Goal: Book appointment/travel/reservation

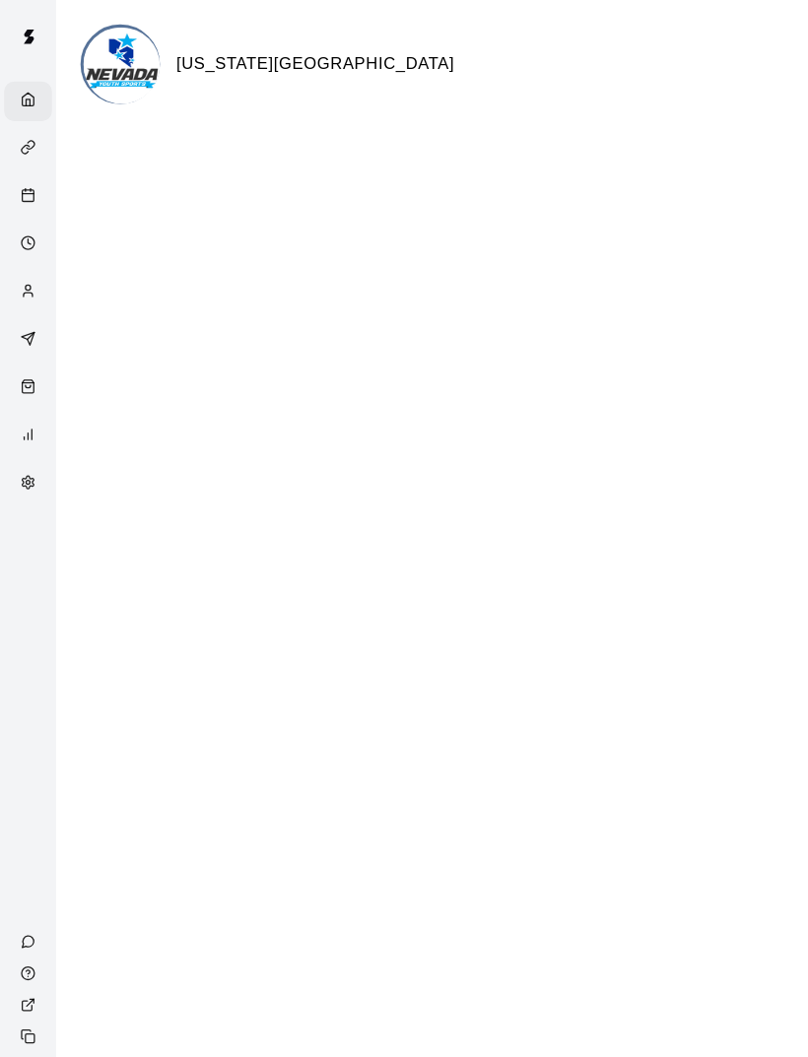
click at [19, 186] on div "Calendar" at bounding box center [27, 190] width 46 height 38
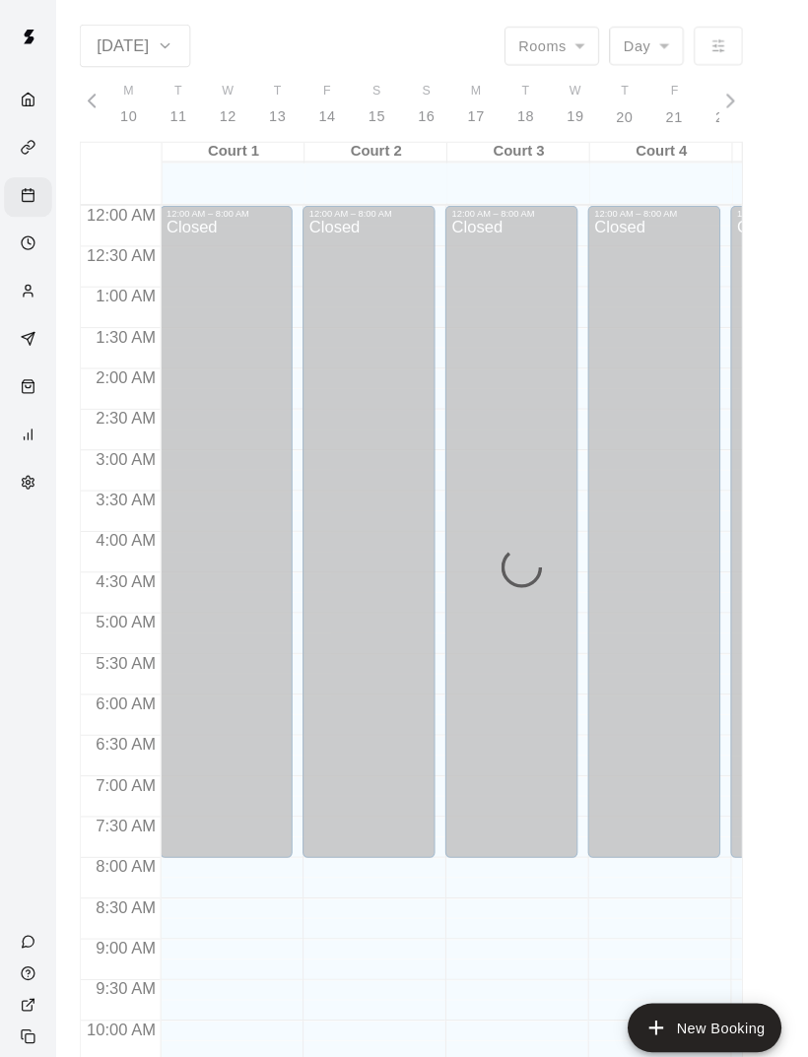
scroll to position [887, 0]
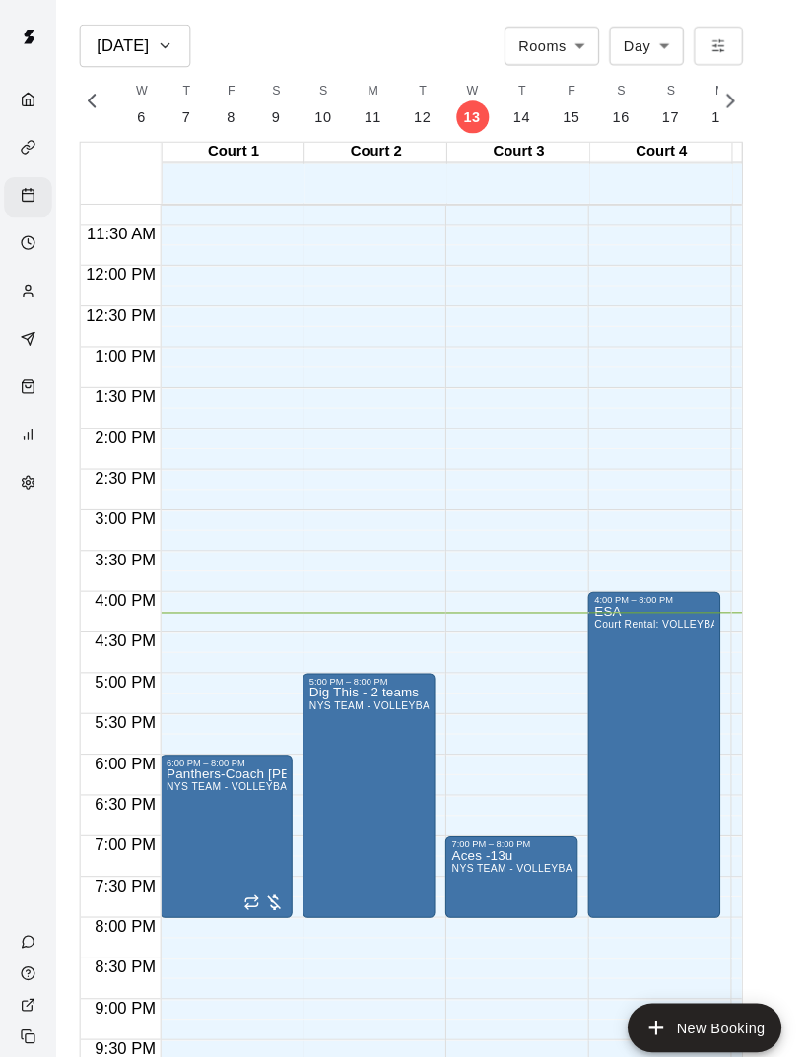
click at [508, 110] on button "T 14" at bounding box center [505, 101] width 48 height 56
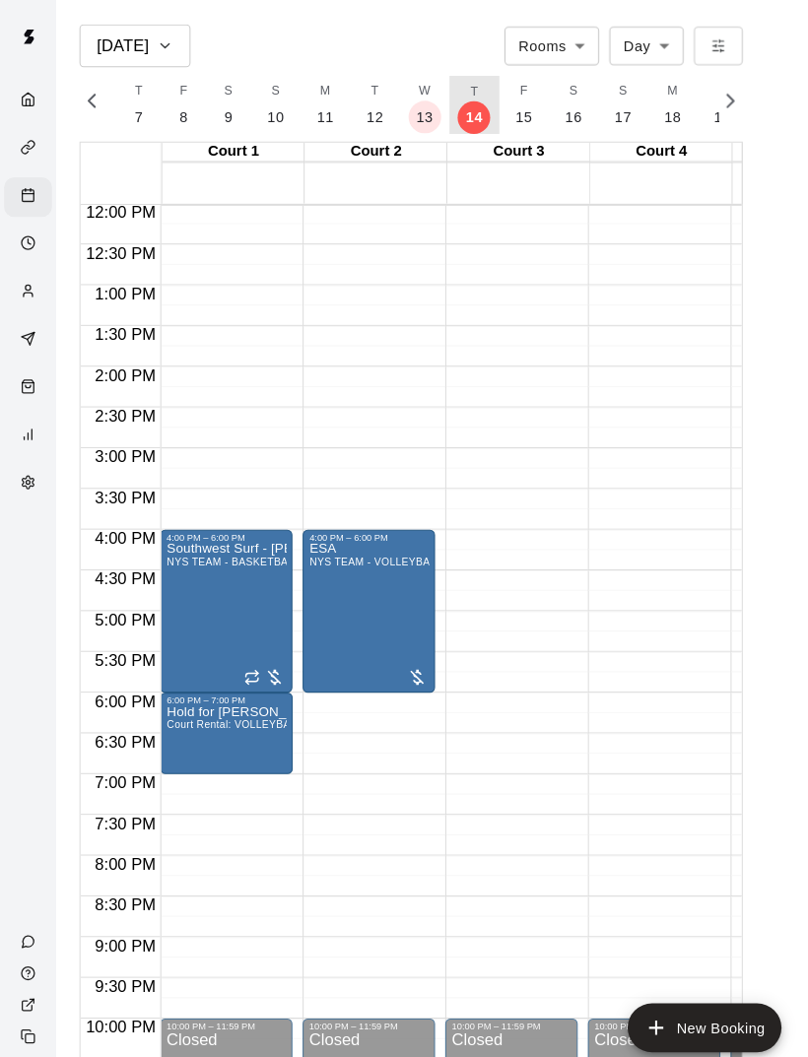
scroll to position [946, 0]
click at [507, 102] on p "15" at bounding box center [506, 112] width 17 height 21
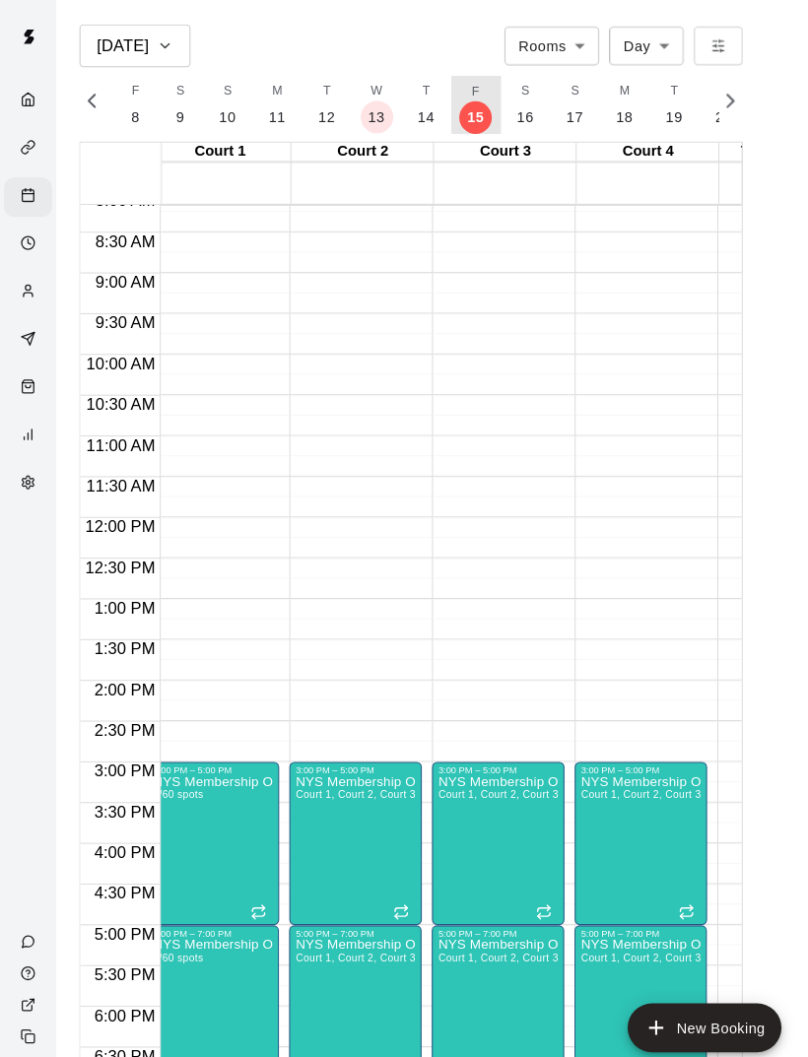
scroll to position [423, 12]
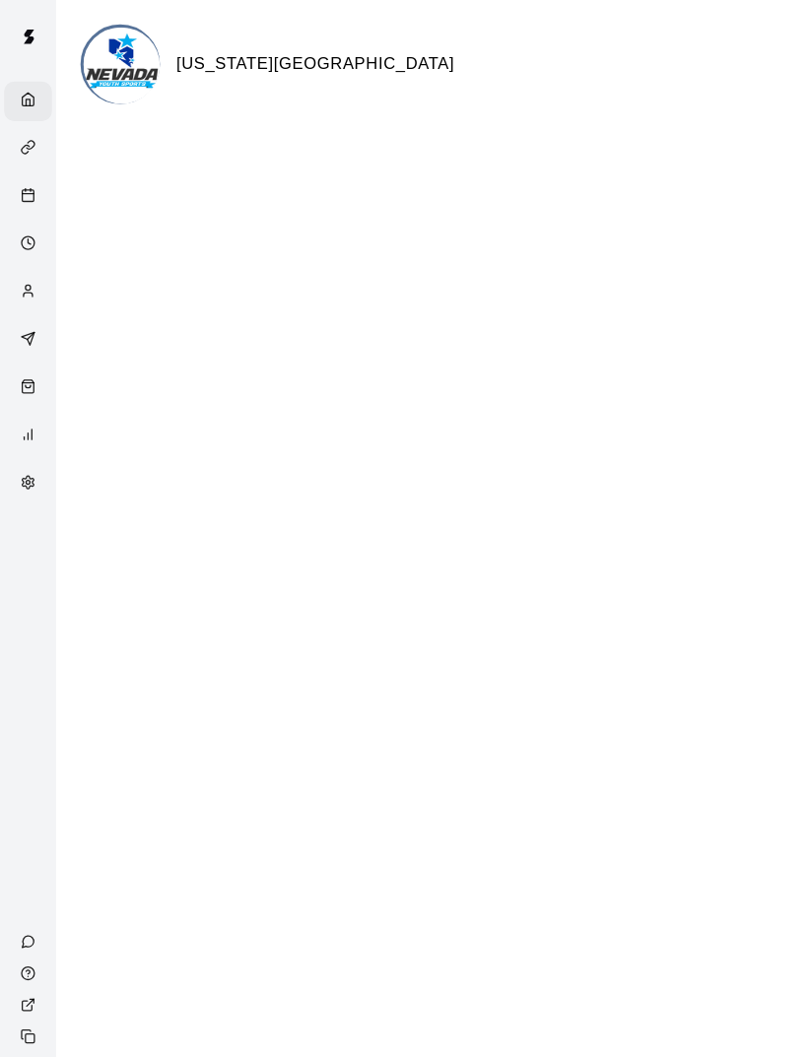
click at [29, 193] on icon "Calendar" at bounding box center [27, 188] width 15 height 15
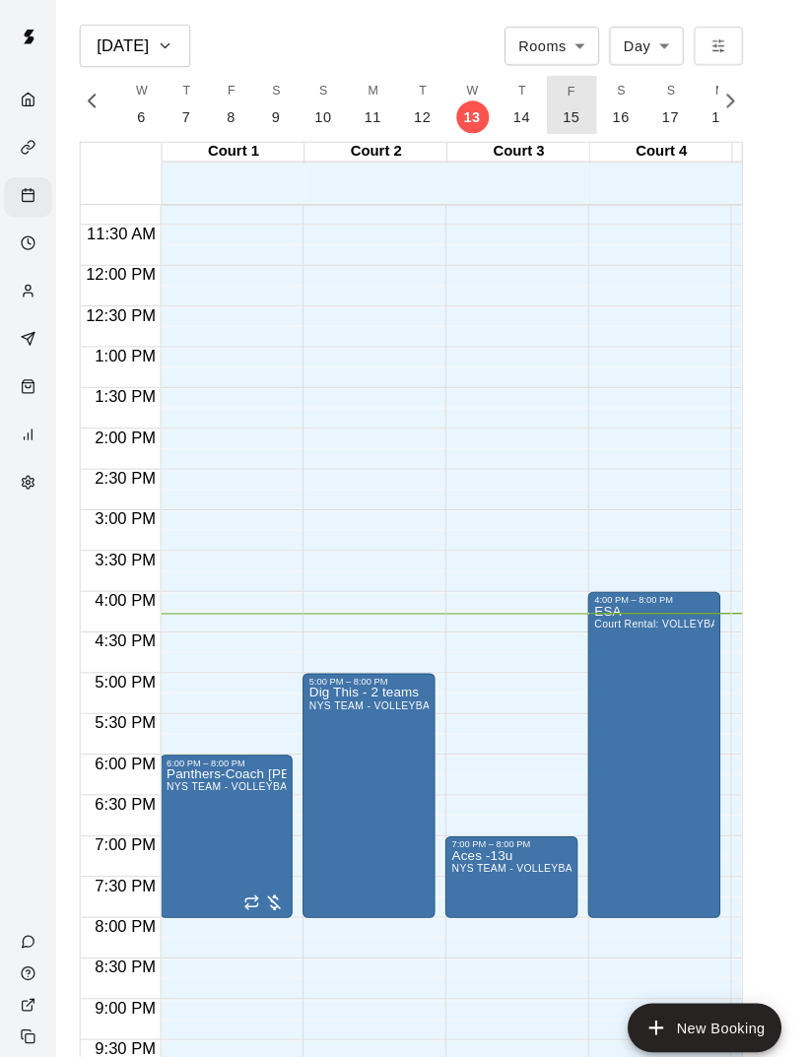
click at [545, 102] on p "15" at bounding box center [553, 112] width 17 height 21
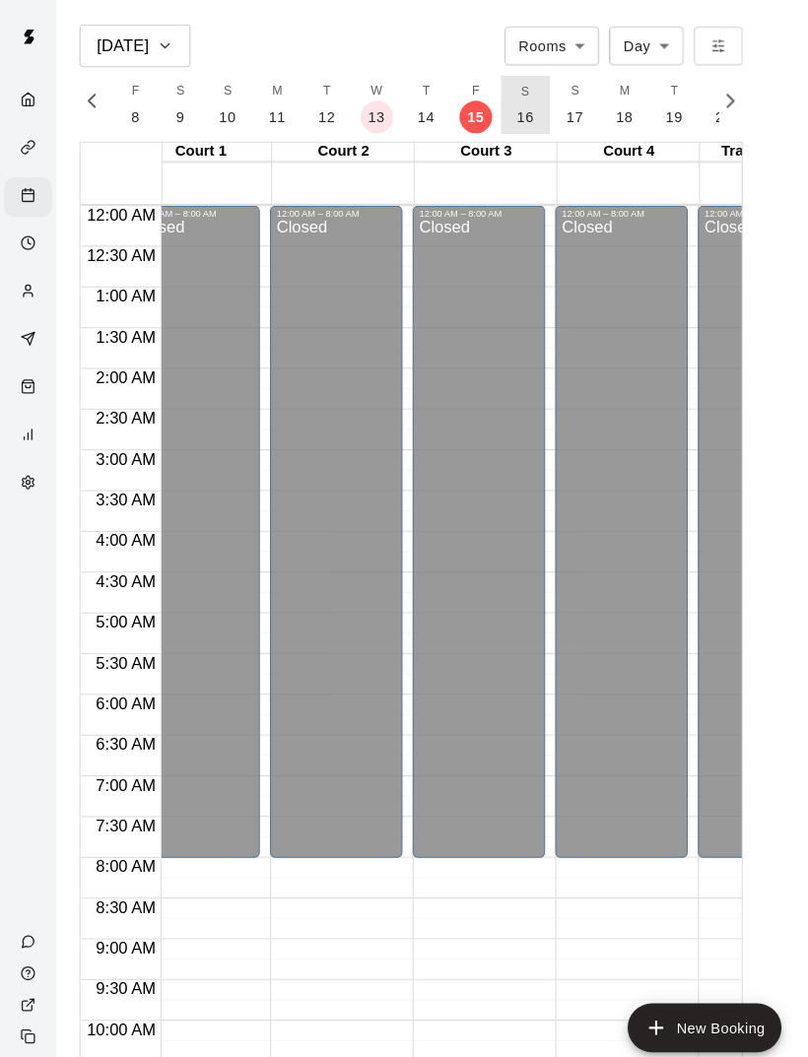
click at [514, 98] on button "S 16" at bounding box center [509, 101] width 48 height 56
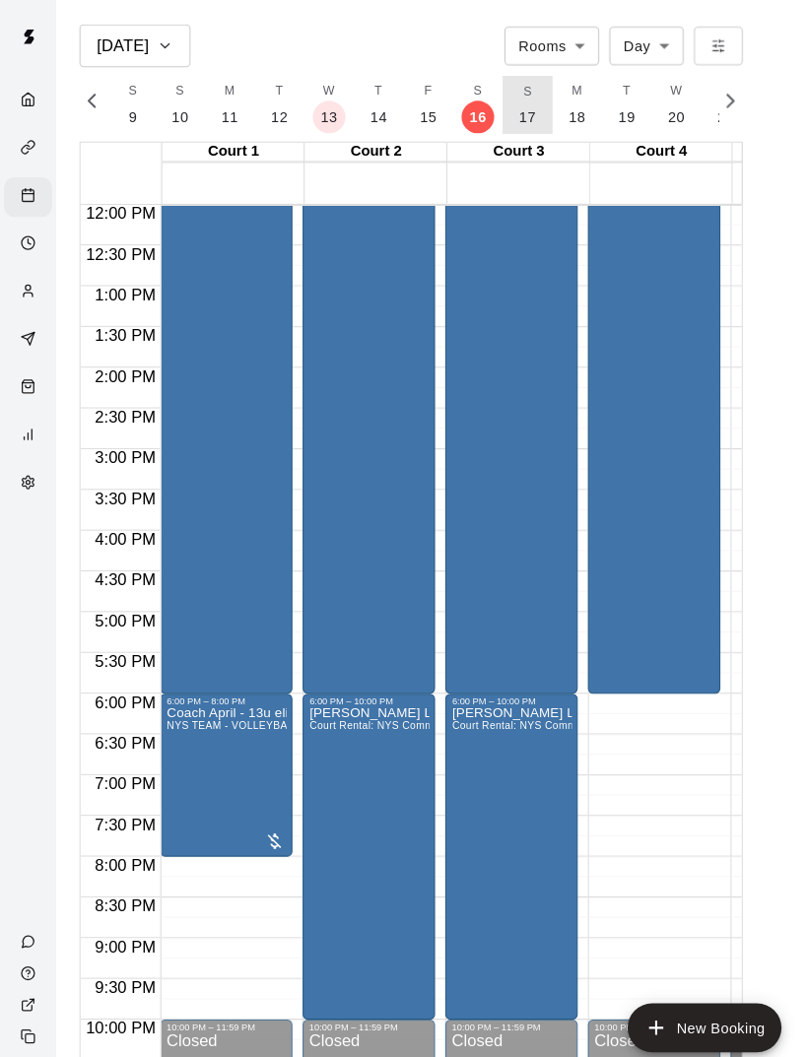
click at [511, 104] on button "S 17" at bounding box center [510, 101] width 48 height 56
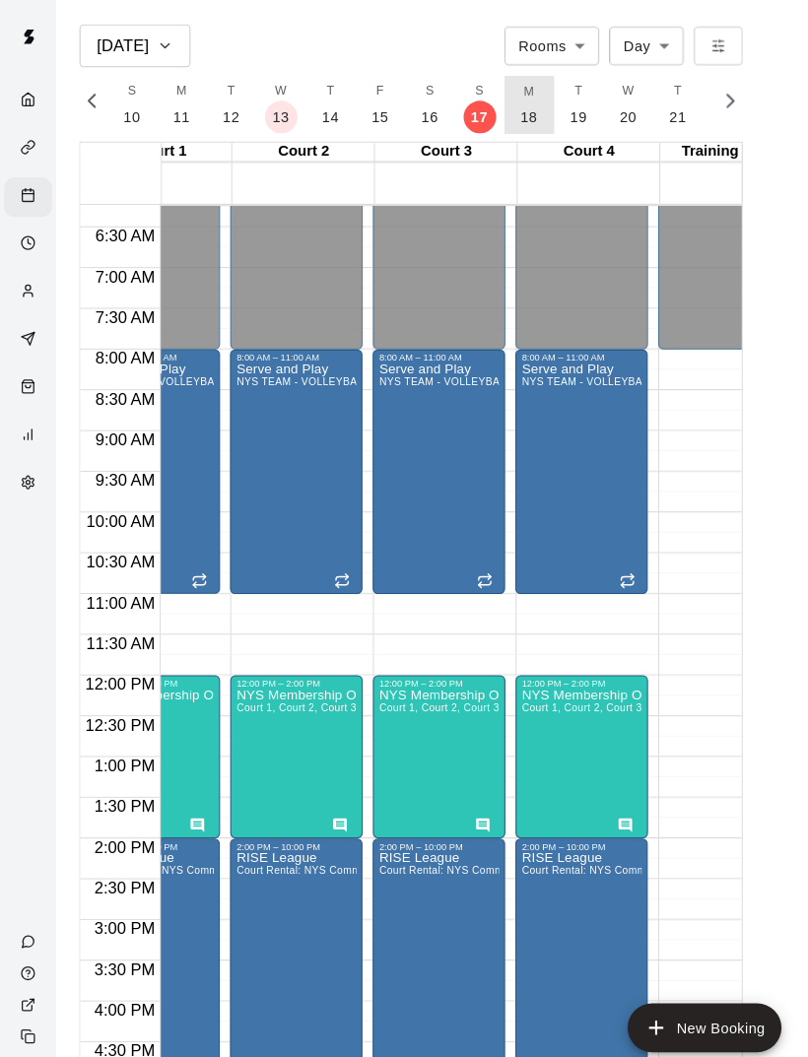
click at [517, 97] on button "M 18" at bounding box center [512, 101] width 48 height 56
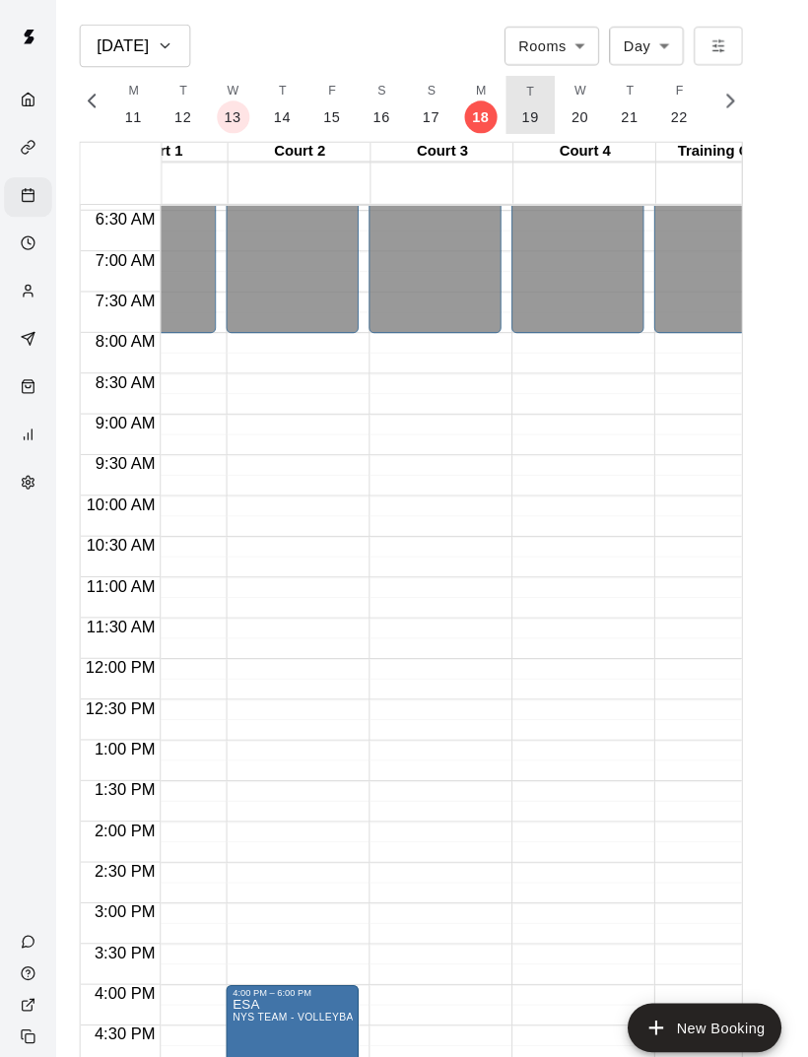
click at [524, 96] on button "T 19" at bounding box center [513, 101] width 48 height 56
